Goal: Task Accomplishment & Management: Use online tool/utility

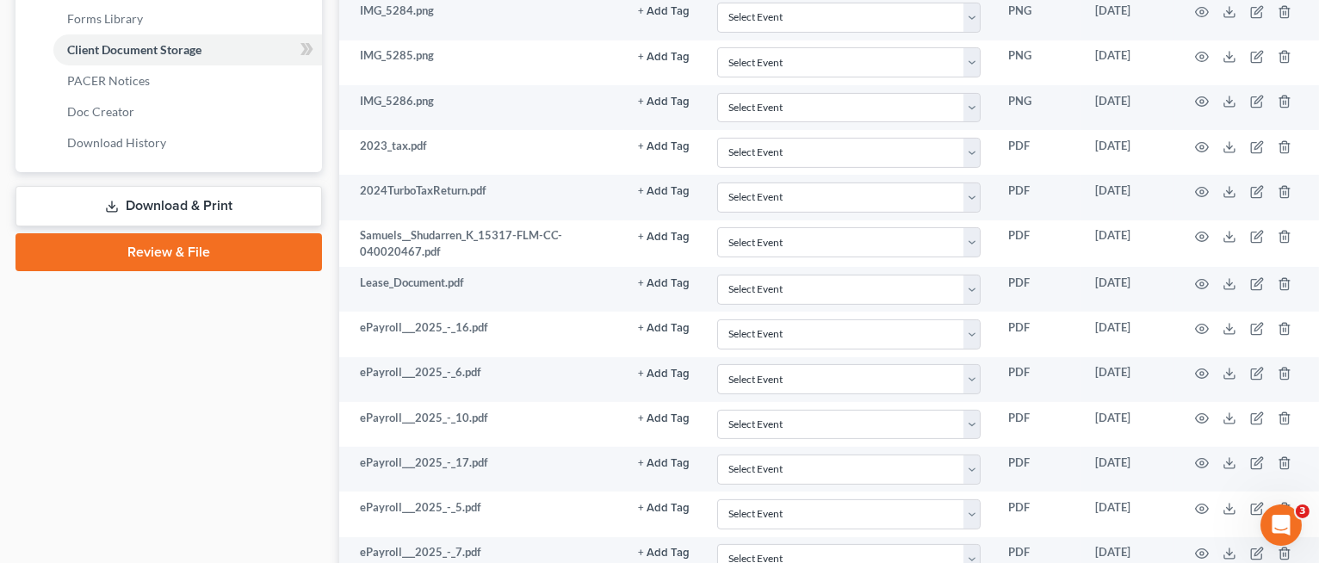
scroll to position [0, 7]
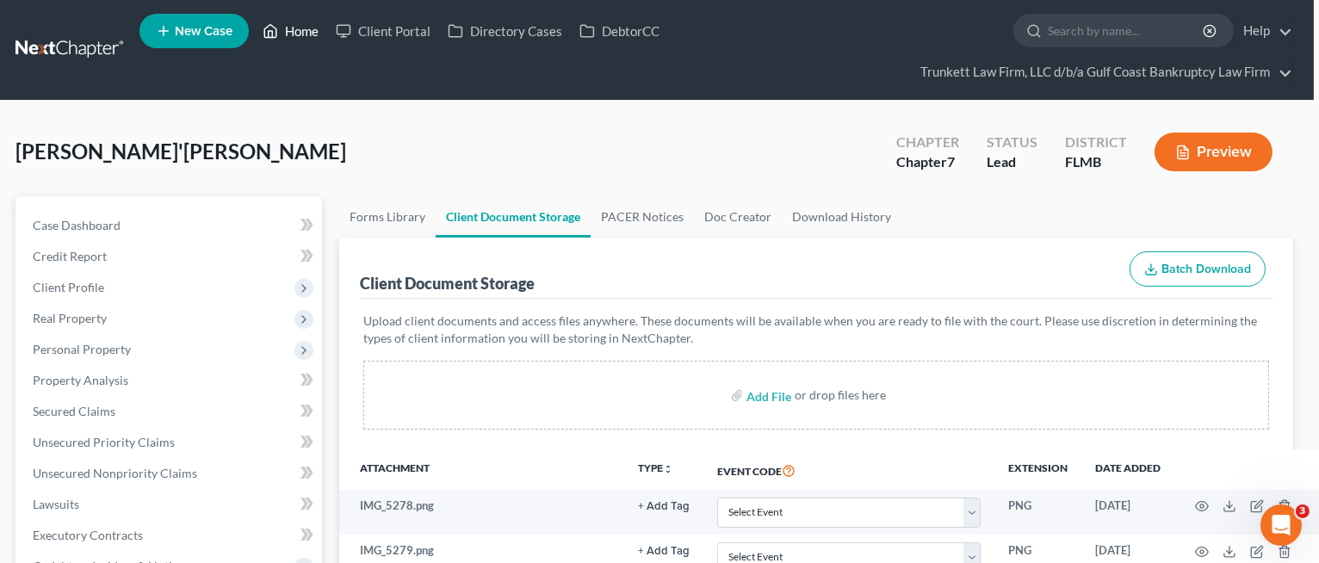
drag, startPoint x: 299, startPoint y: 22, endPoint x: 312, endPoint y: 31, distance: 16.2
click at [299, 22] on link "Home" at bounding box center [290, 30] width 73 height 31
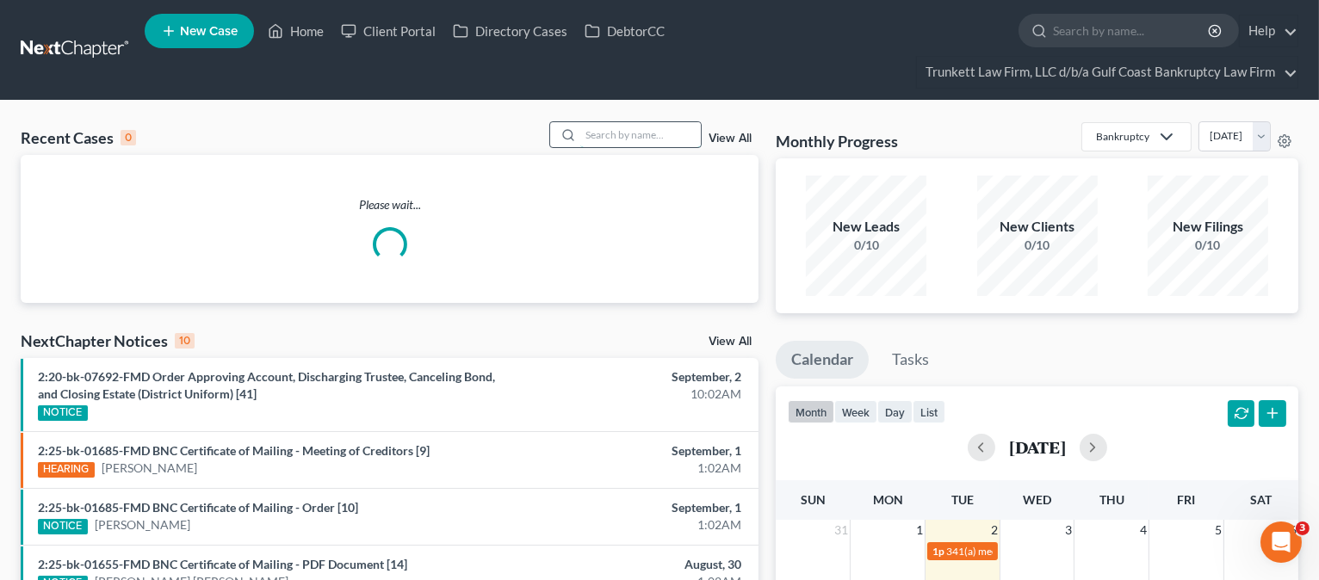
click at [673, 129] on input "search" at bounding box center [640, 134] width 121 height 25
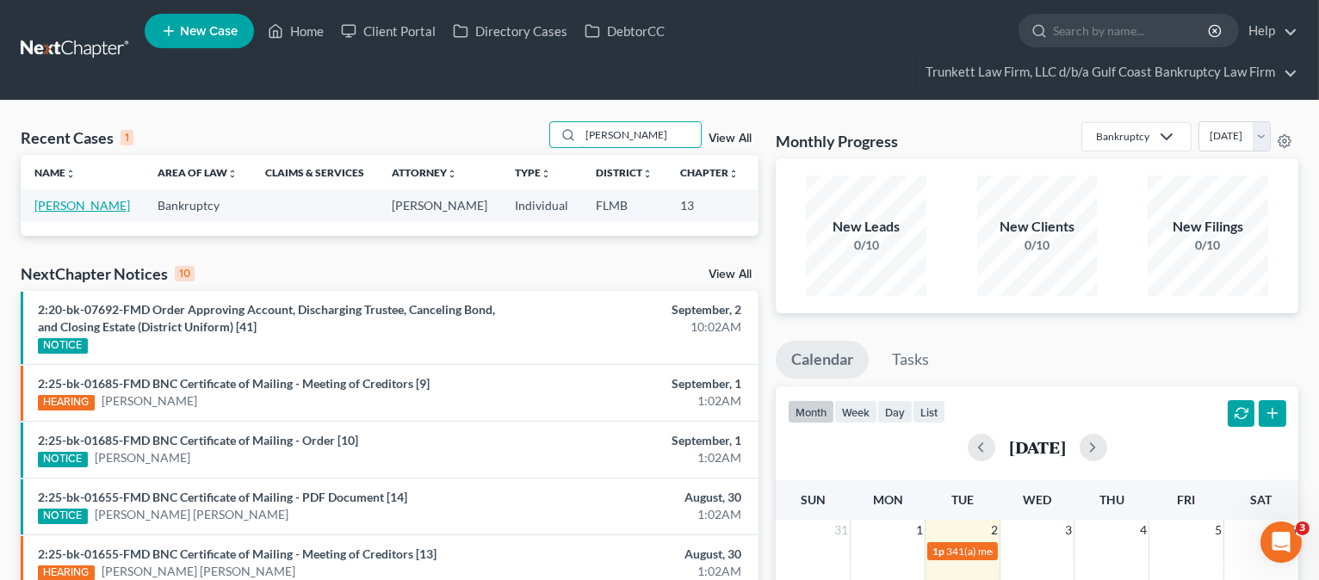
type input "[PERSON_NAME]"
click at [53, 213] on link "[PERSON_NAME]" at bounding box center [82, 205] width 96 height 15
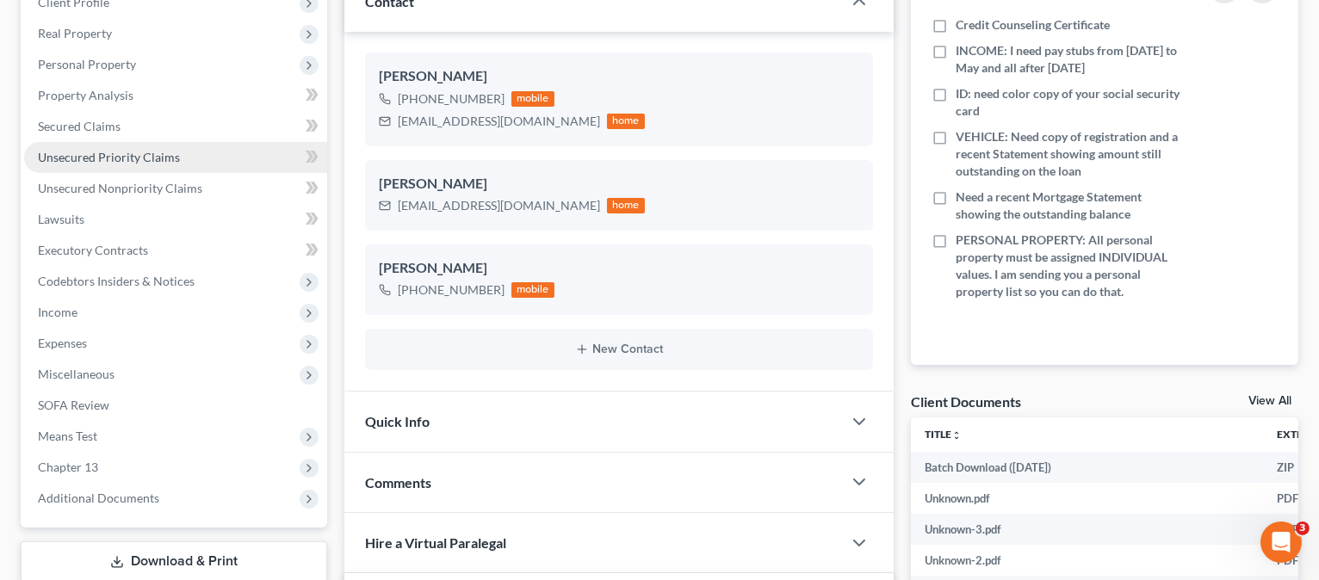
scroll to position [170, 0]
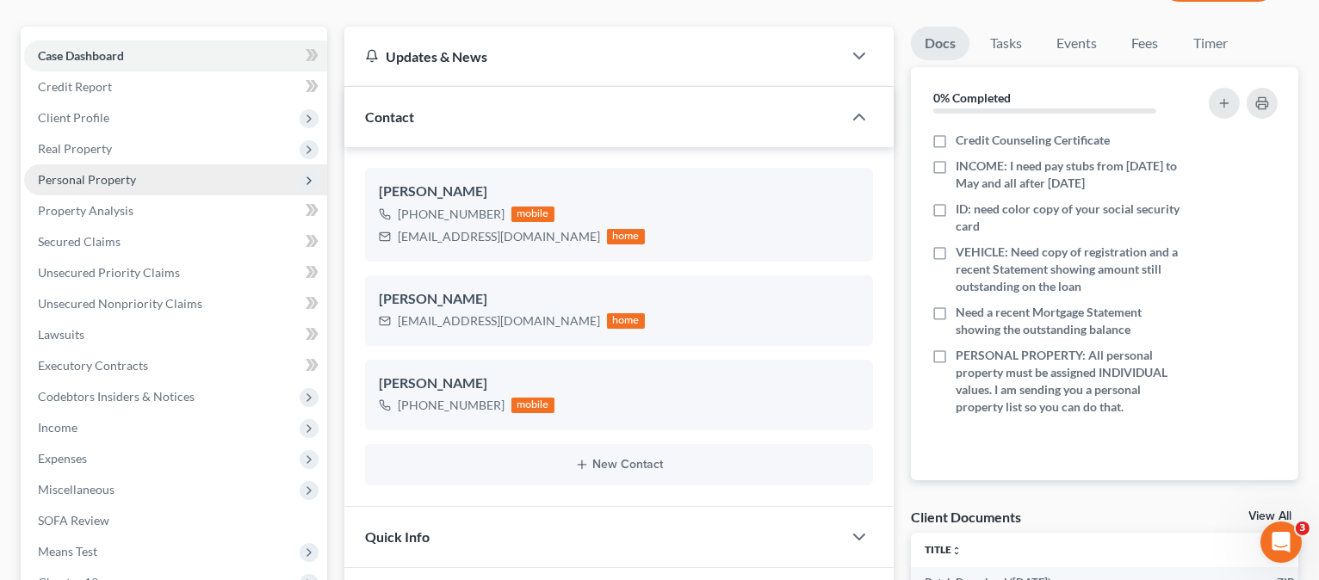
click at [123, 172] on span "Personal Property" at bounding box center [87, 179] width 98 height 15
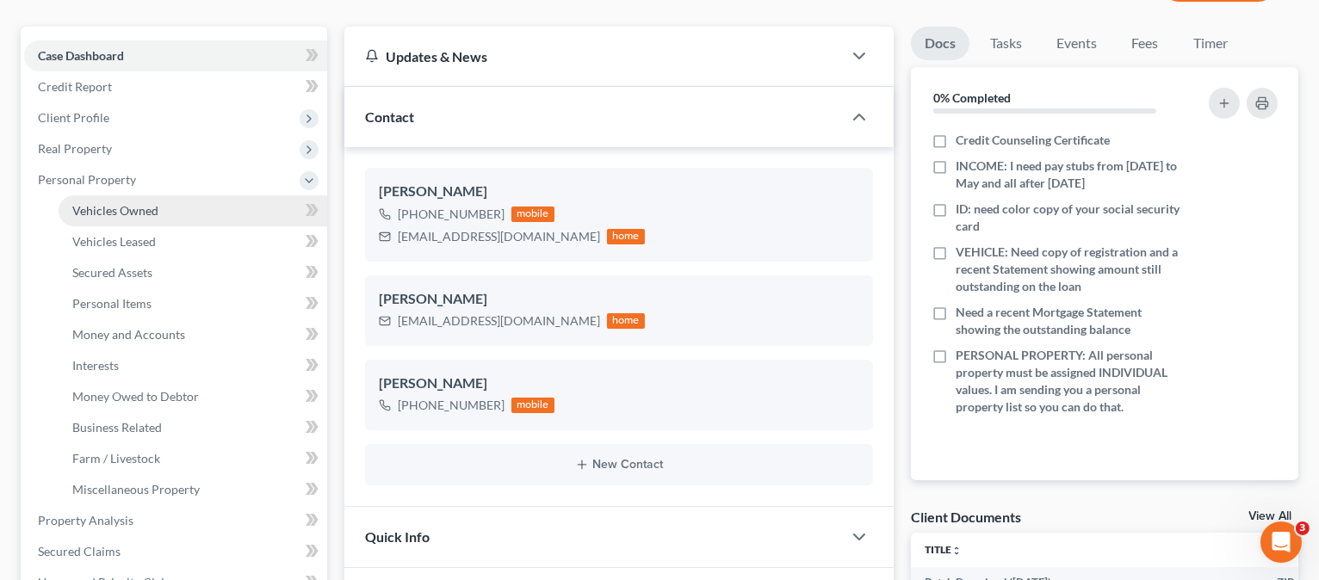
click at [141, 207] on span "Vehicles Owned" at bounding box center [115, 210] width 86 height 15
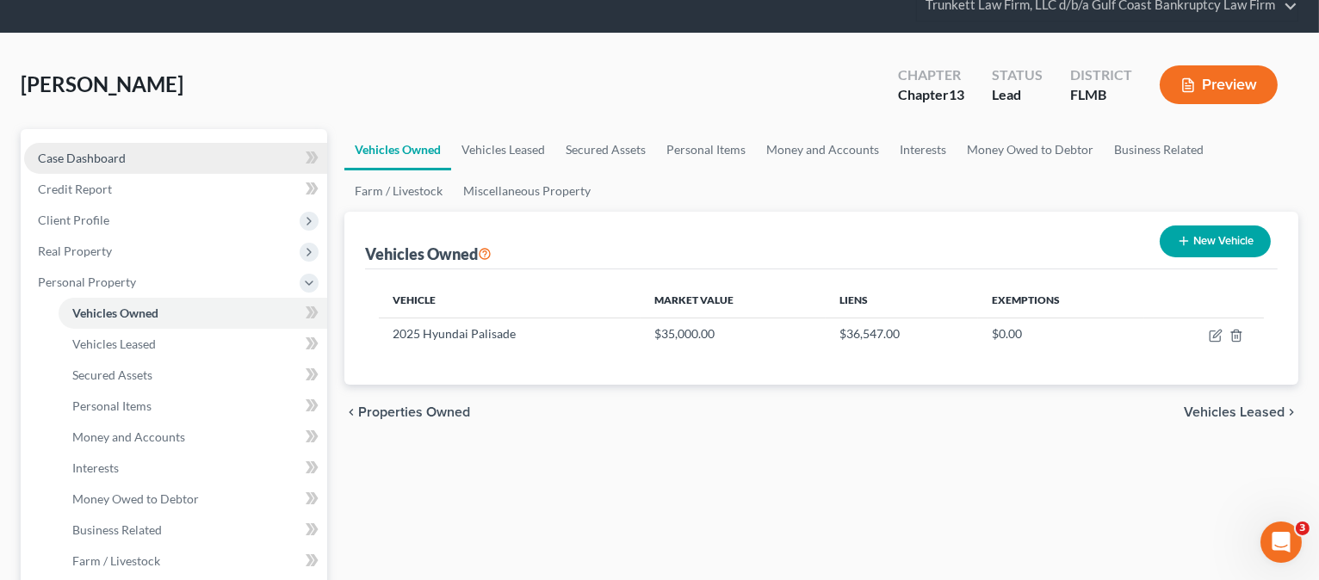
scroll to position [114, 0]
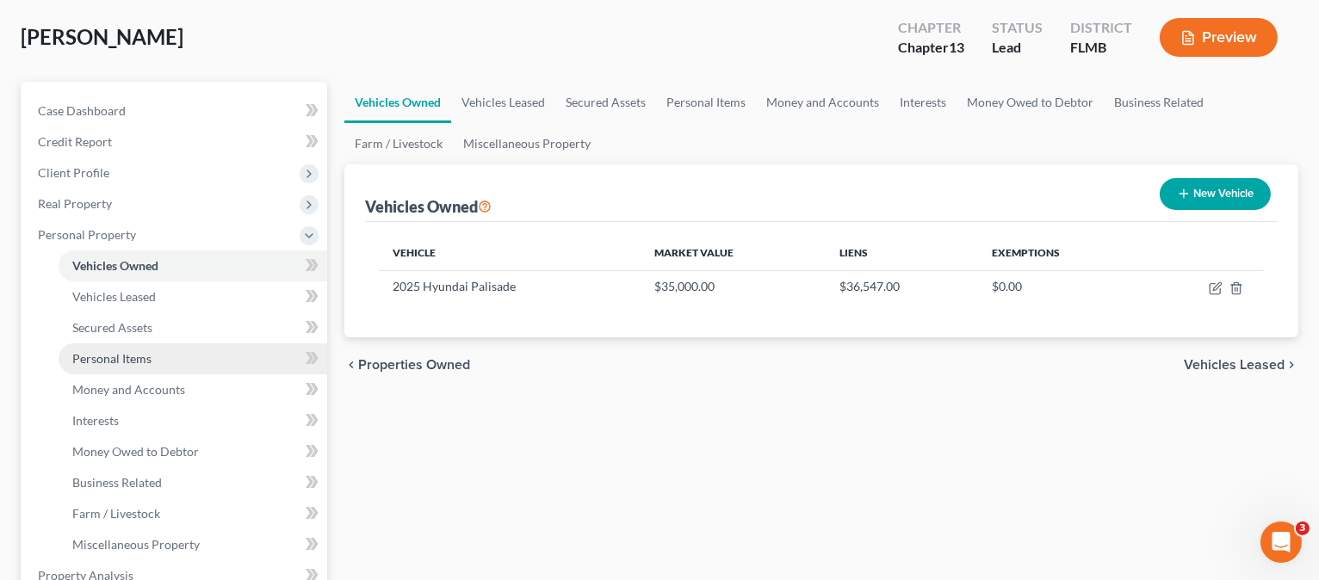
click at [135, 357] on span "Personal Items" at bounding box center [111, 358] width 79 height 15
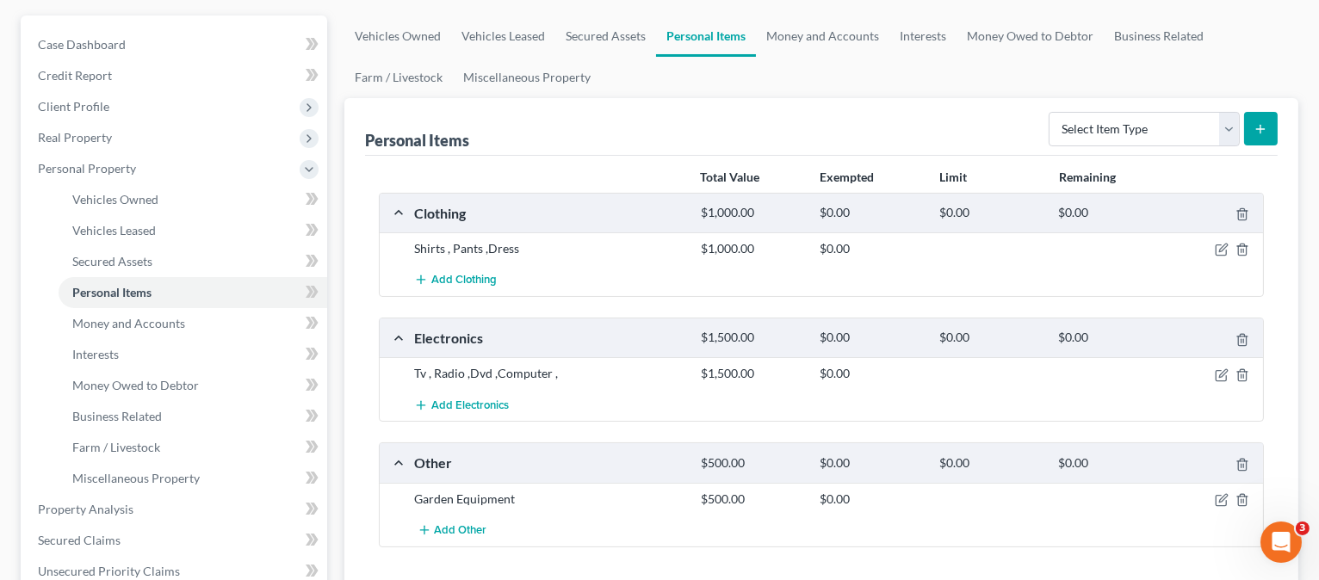
scroll to position [114, 0]
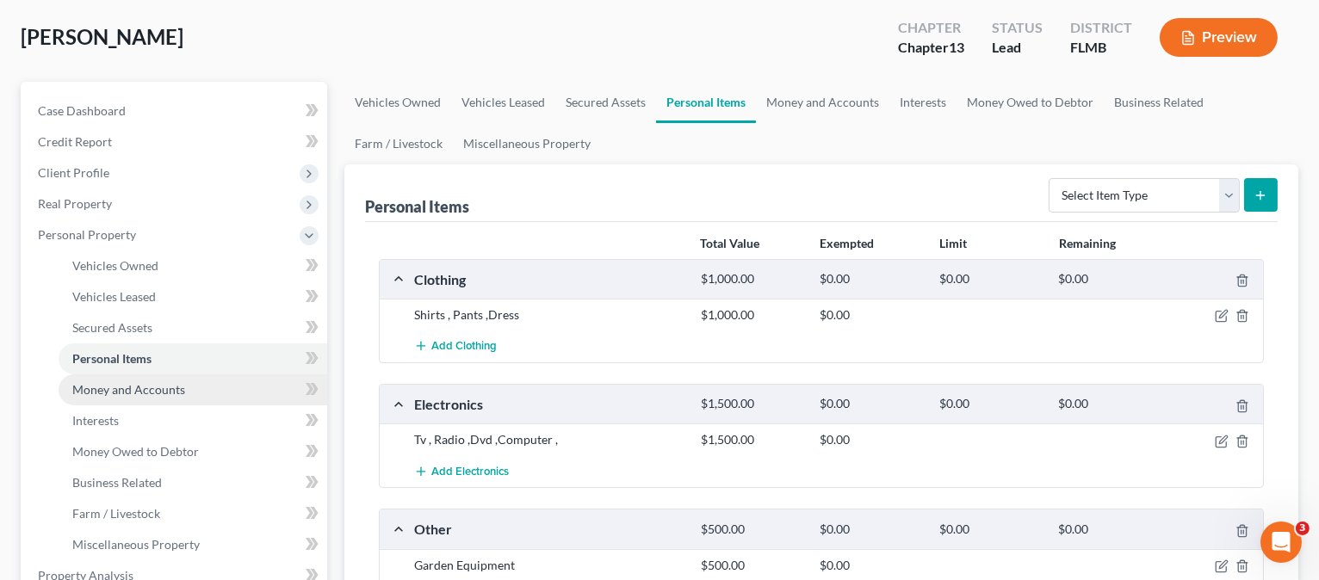
click at [177, 390] on span "Money and Accounts" at bounding box center [128, 389] width 113 height 15
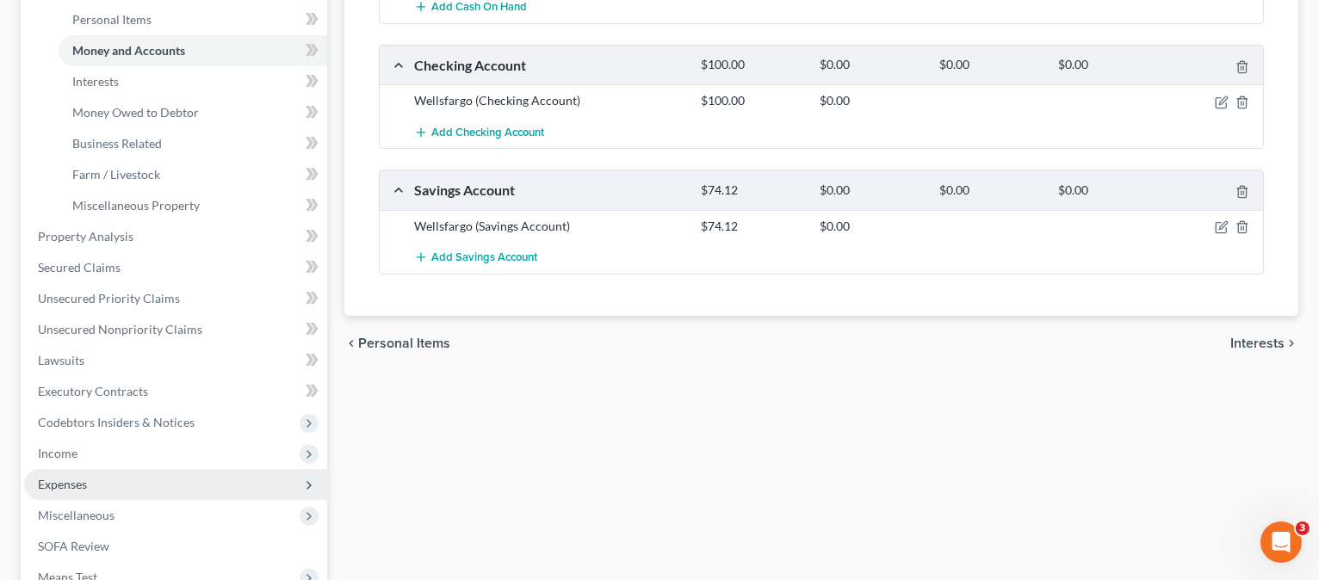
scroll to position [459, 0]
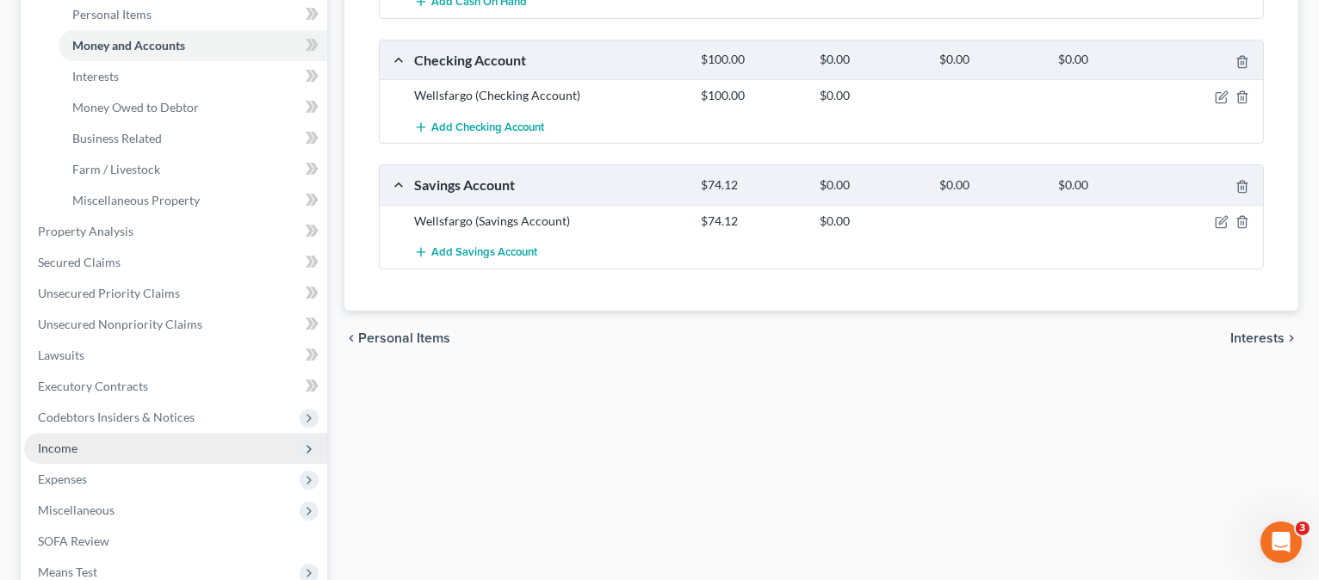
click at [208, 436] on span "Income" at bounding box center [175, 448] width 303 height 31
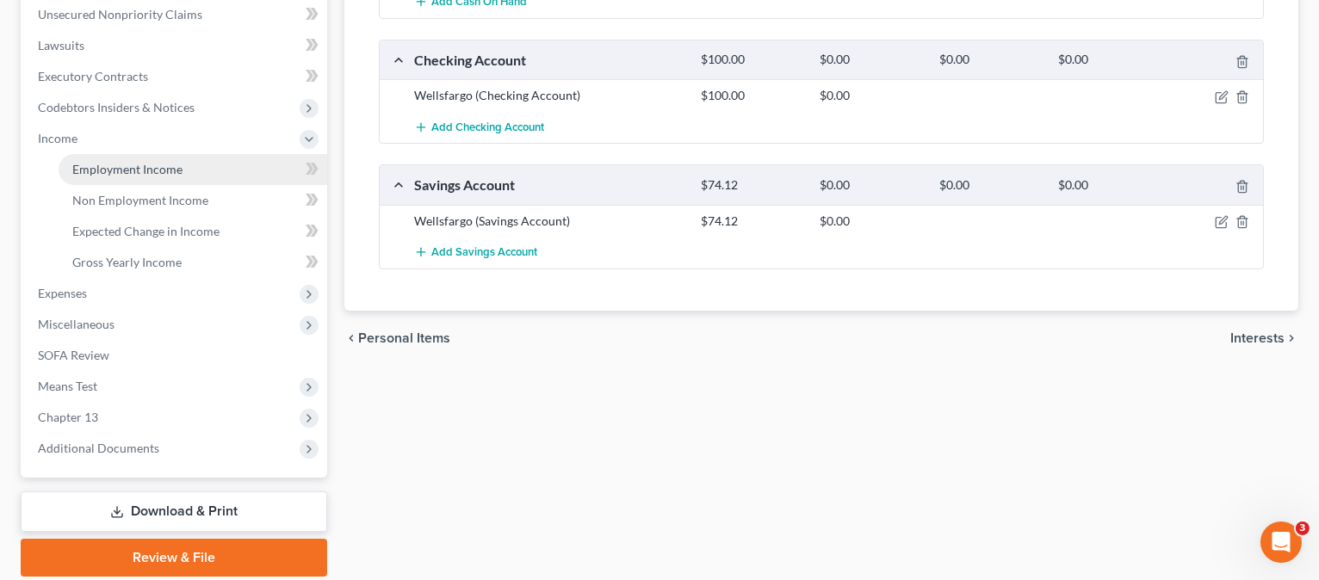
click at [127, 163] on span "Employment Income" at bounding box center [127, 169] width 110 height 15
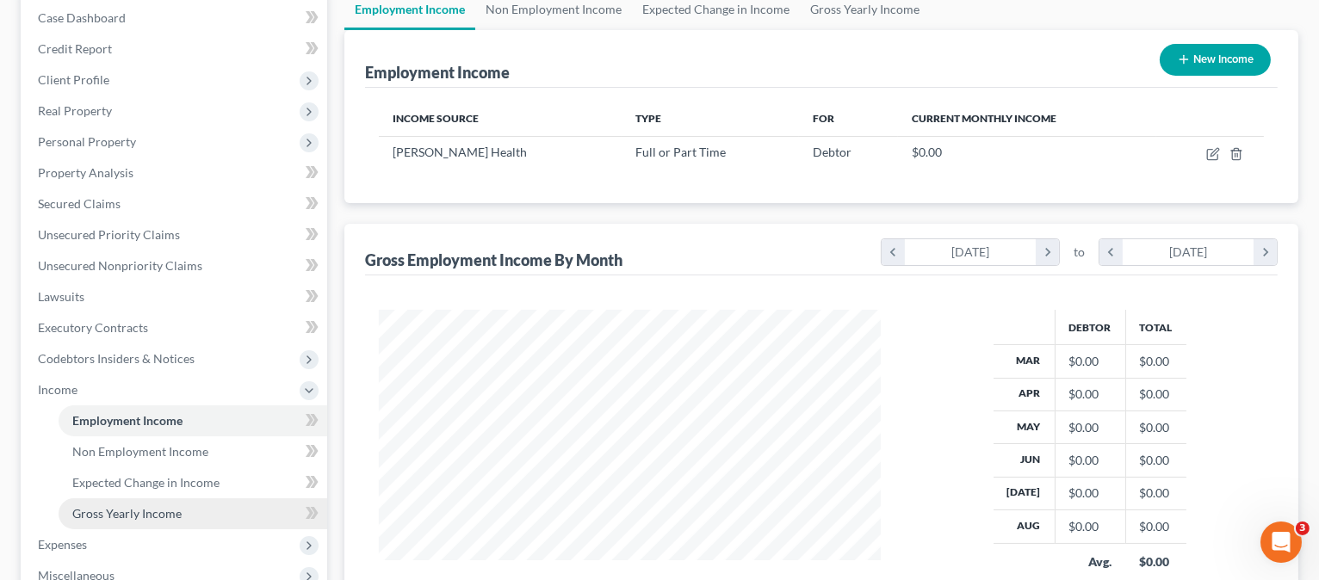
scroll to position [174, 0]
